Goal: Transaction & Acquisition: Purchase product/service

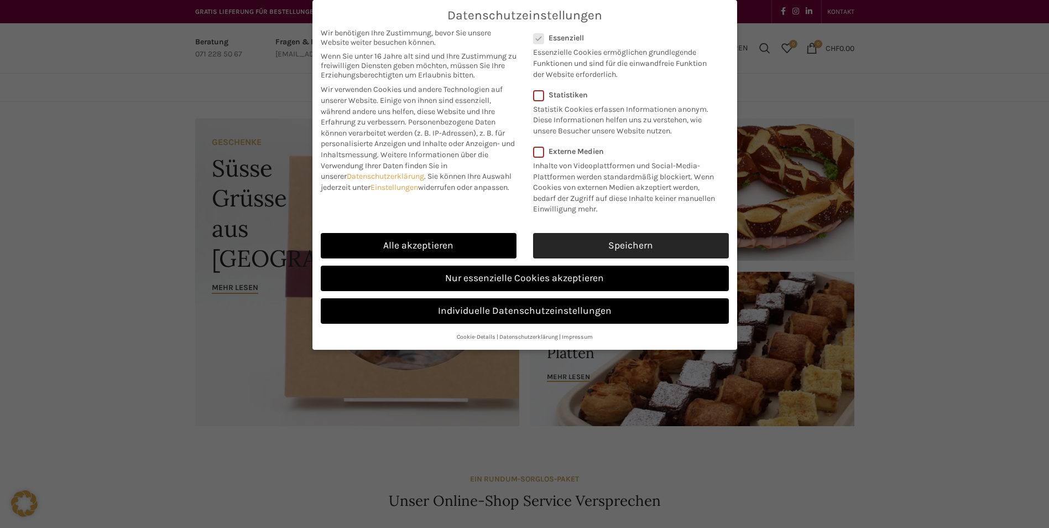
drag, startPoint x: 613, startPoint y: 246, endPoint x: 599, endPoint y: 246, distance: 14.4
click at [613, 246] on link "Speichern" at bounding box center [631, 245] width 196 height 25
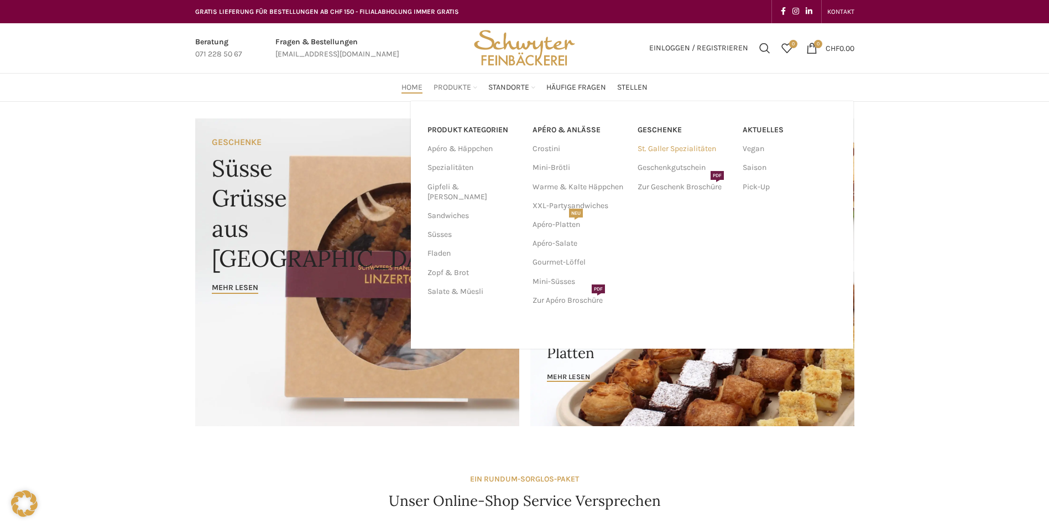
click at [671, 150] on link "St. Galler Spezialitäten" at bounding box center [685, 148] width 94 height 19
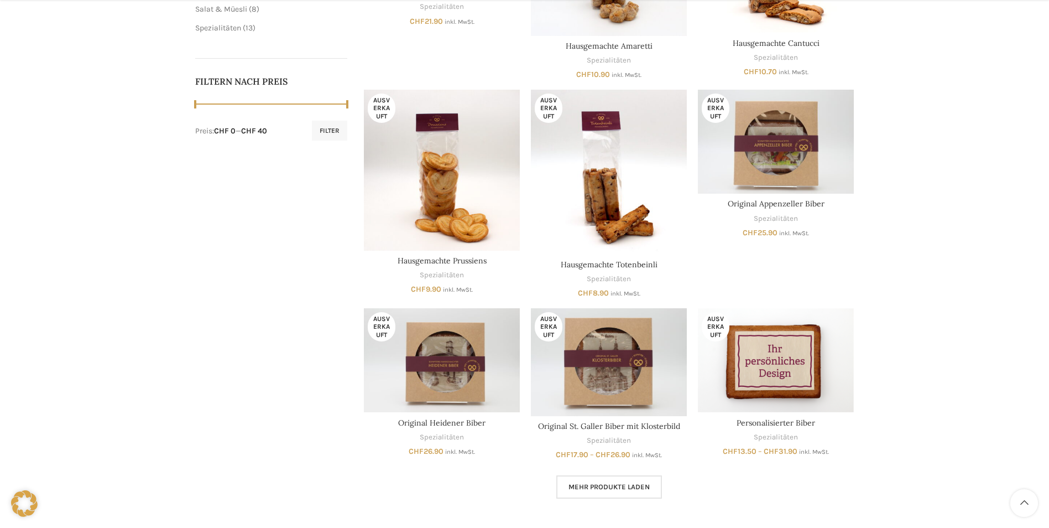
scroll to position [498, 0]
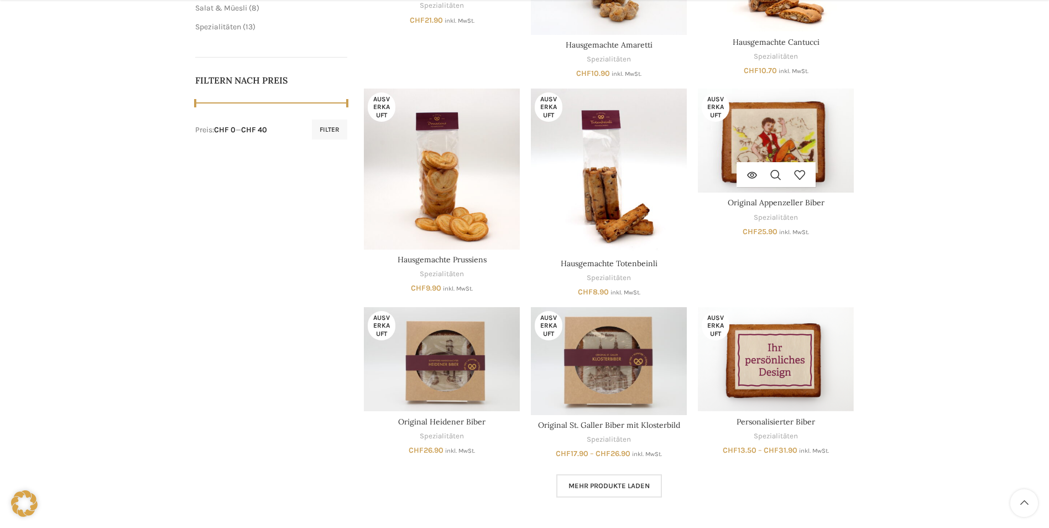
click at [782, 110] on img "Original Appenzeller Biber" at bounding box center [776, 140] width 156 height 104
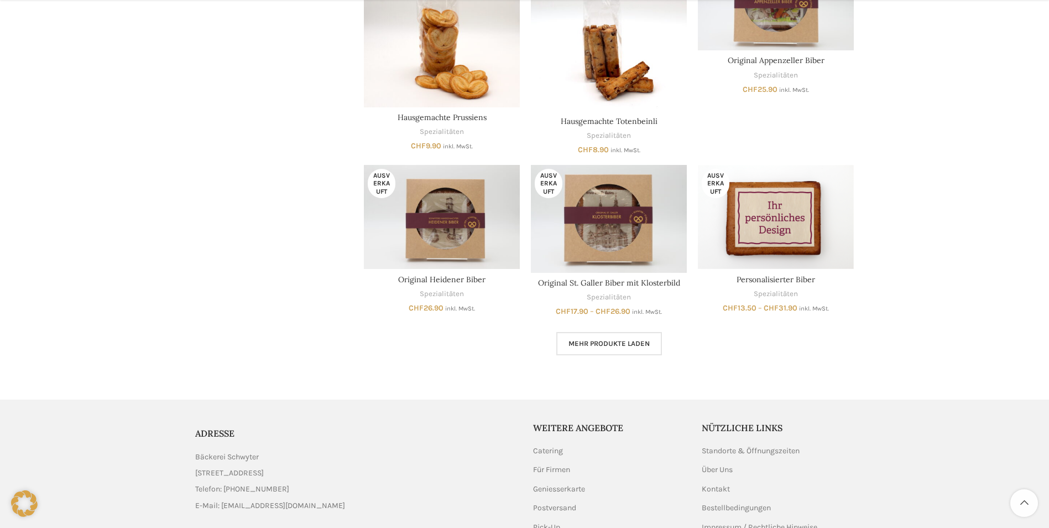
scroll to position [664, 0]
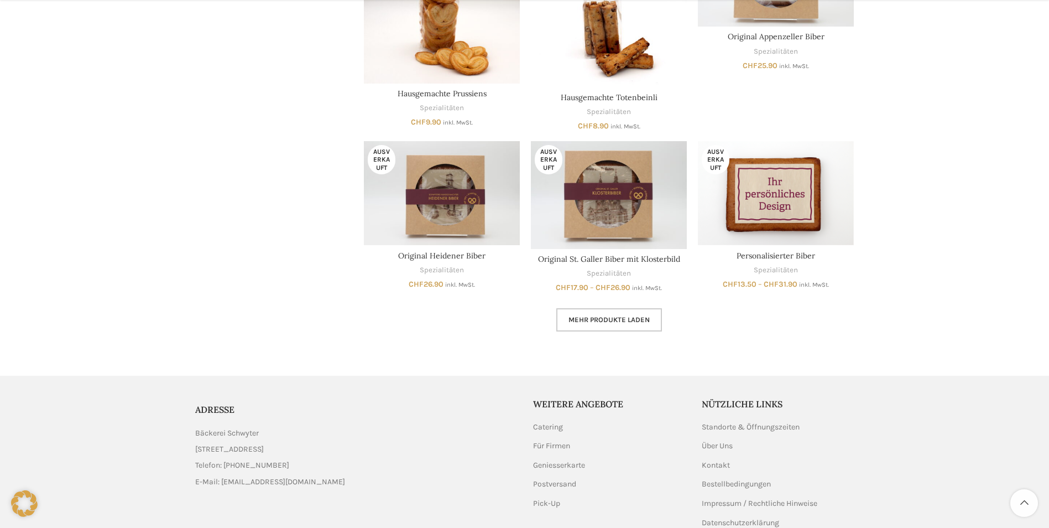
click at [616, 324] on span "Mehr Produkte laden" at bounding box center [609, 319] width 81 height 9
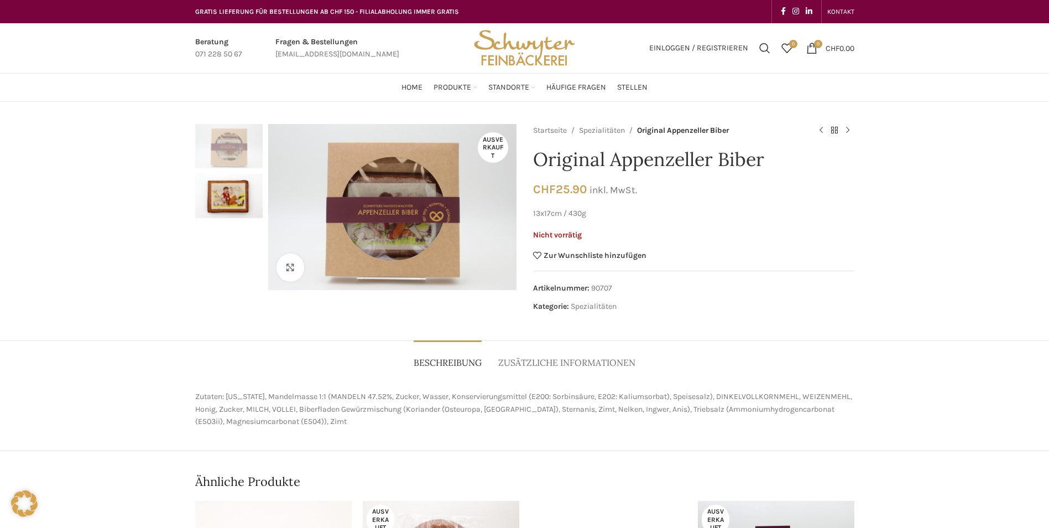
click at [236, 202] on img "2 / 2" at bounding box center [228, 196] width 67 height 44
